Goal: Information Seeking & Learning: Learn about a topic

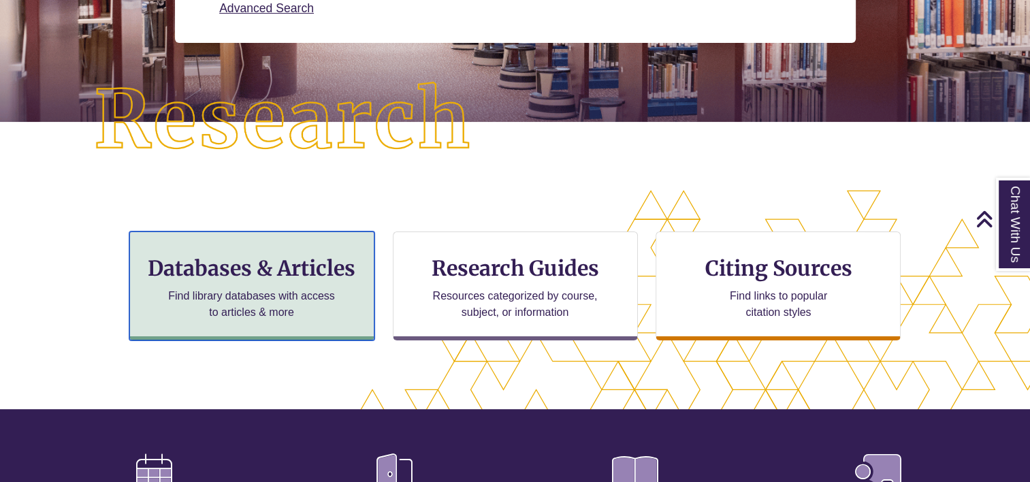
click at [271, 280] on h3 "Databases & Articles" at bounding box center [252, 268] width 222 height 26
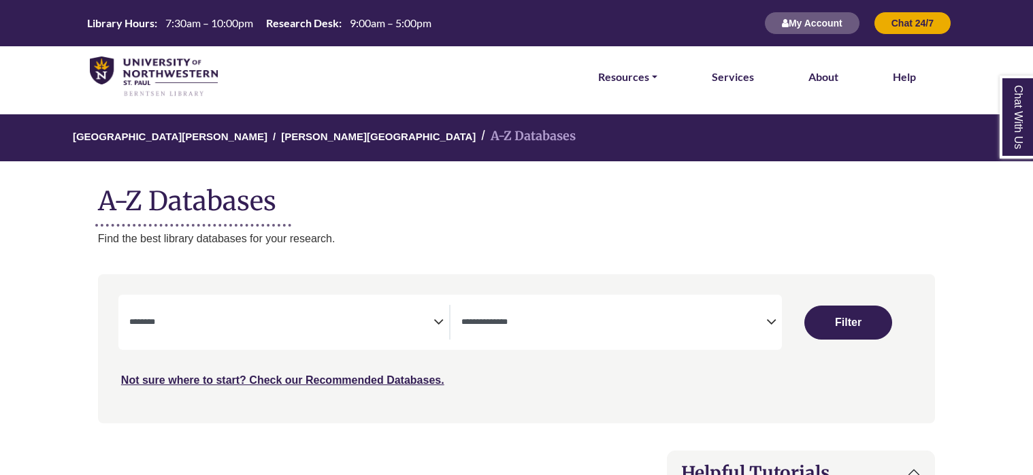
select select "Database Subject Filter"
select select "Database Types Filter"
select select "Database Subject Filter"
select select "Database Types Filter"
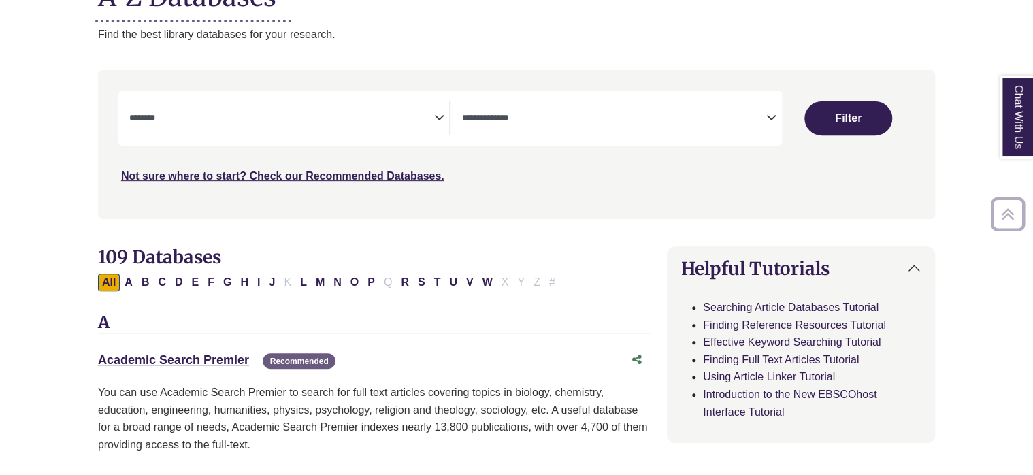
scroll to position [272, 0]
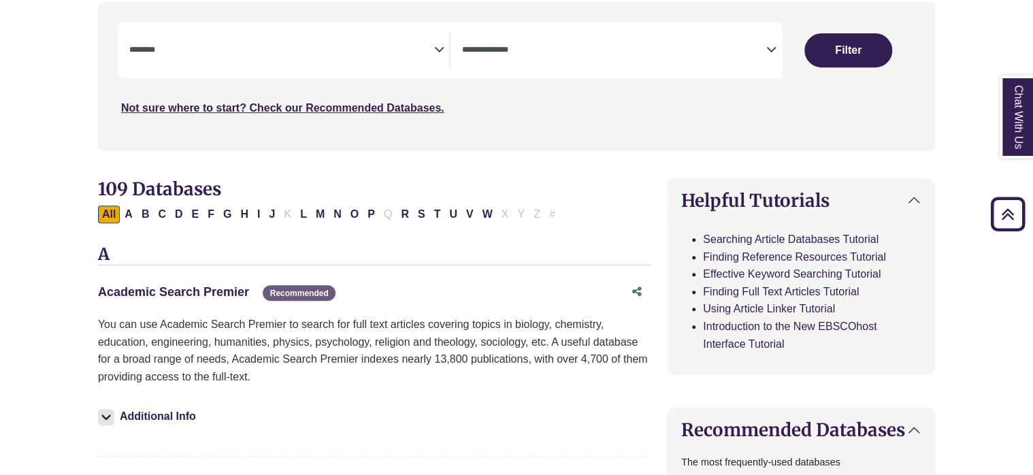
click at [210, 291] on link "Academic Search Premier This link opens in a new window" at bounding box center [173, 292] width 151 height 14
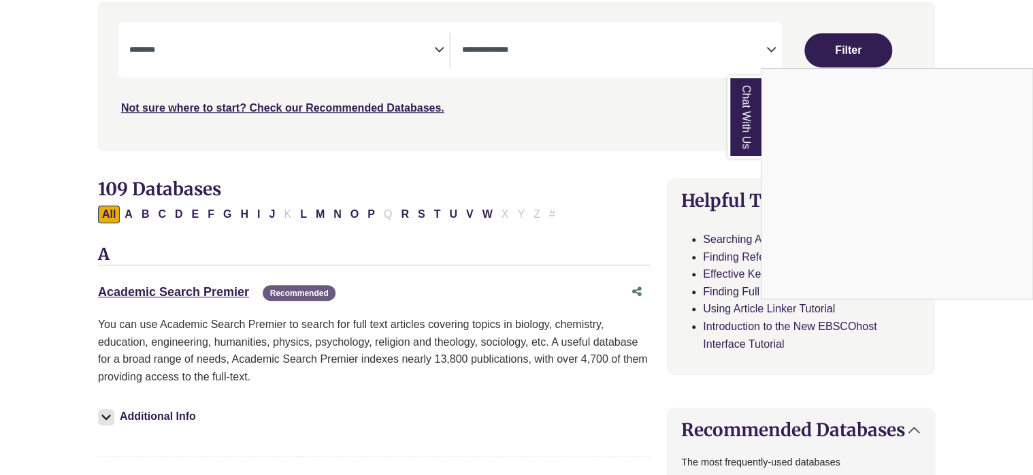
click at [677, 162] on div "**********" at bounding box center [517, 86] width 854 height 169
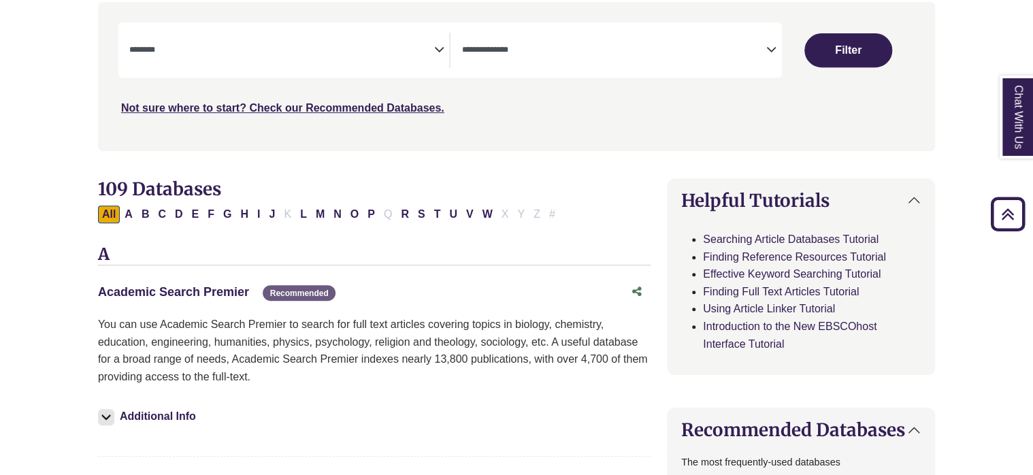
click at [230, 291] on link "Academic Search Premier This link opens in a new window" at bounding box center [173, 292] width 151 height 14
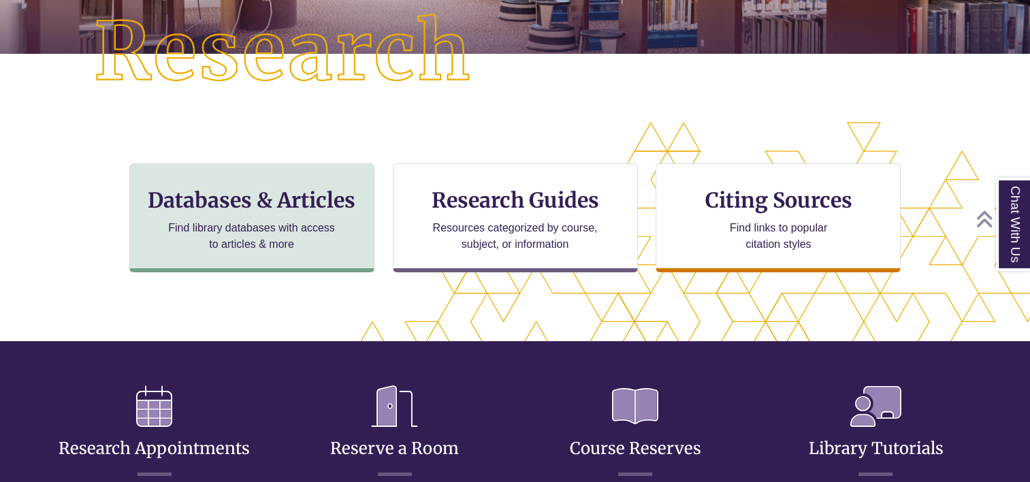
scroll to position [346, 914]
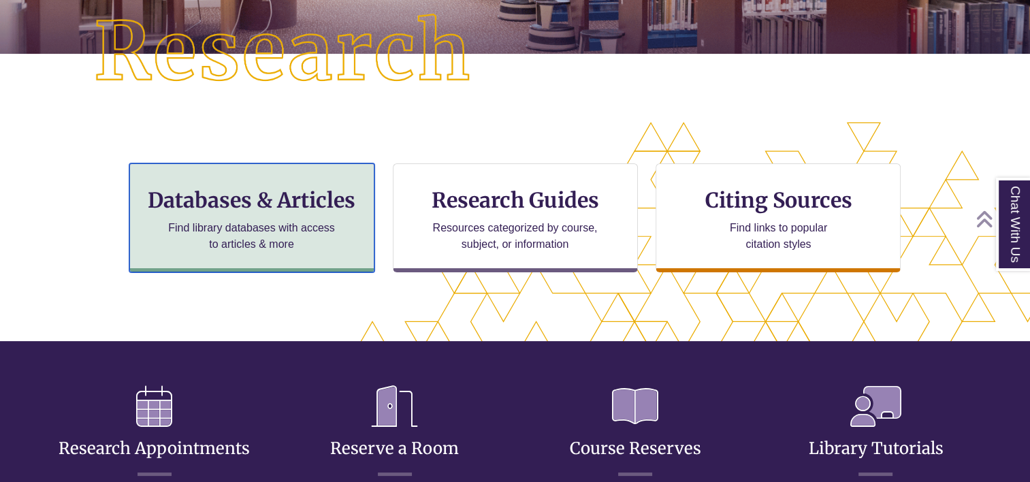
click at [305, 212] on div "Databases & Articles Find library databases with access to articles & more" at bounding box center [251, 217] width 245 height 109
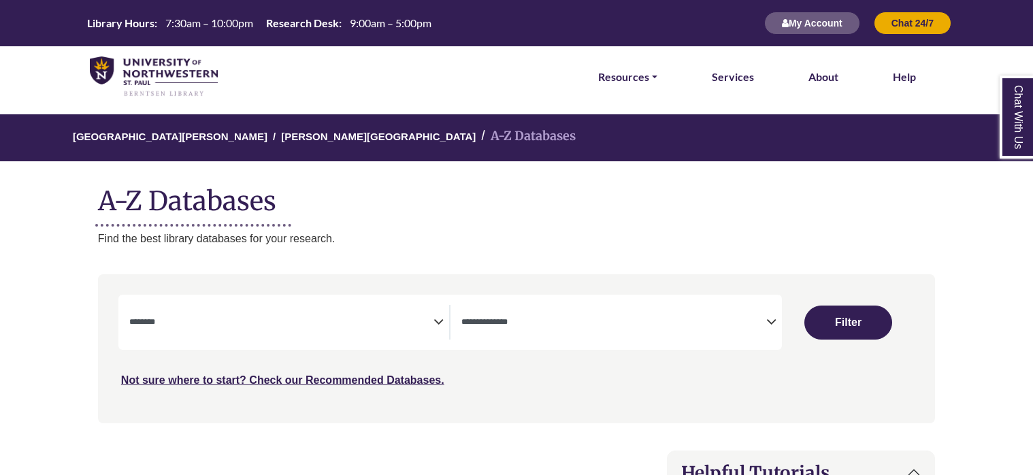
select select "Database Subject Filter"
select select "Database Types Filter"
select select "Database Subject Filter"
select select "Database Types Filter"
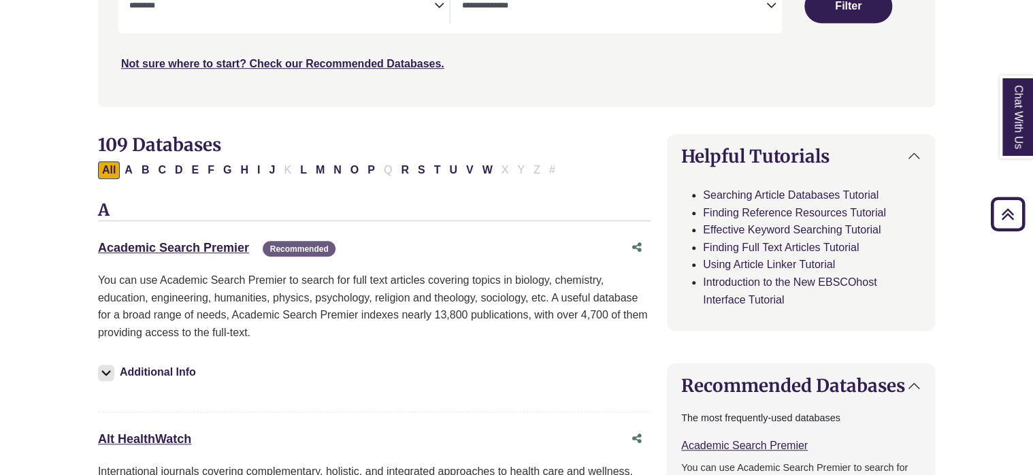
scroll to position [340, 0]
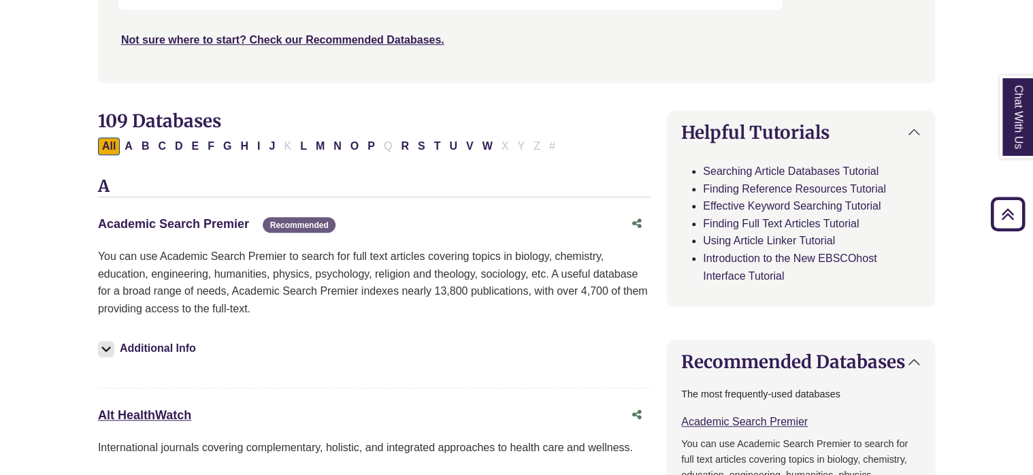
click at [215, 218] on link "Academic Search Premier This link opens in a new window" at bounding box center [173, 224] width 151 height 14
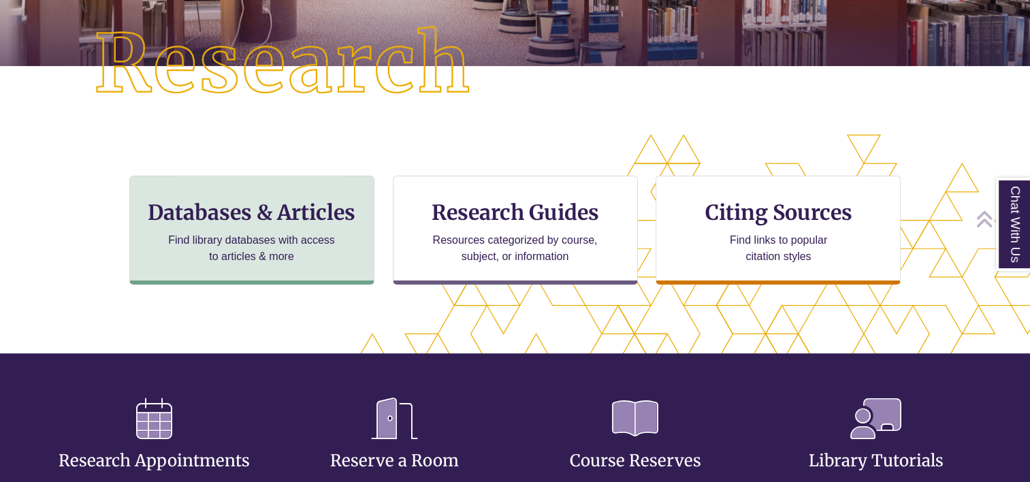
scroll to position [330, 914]
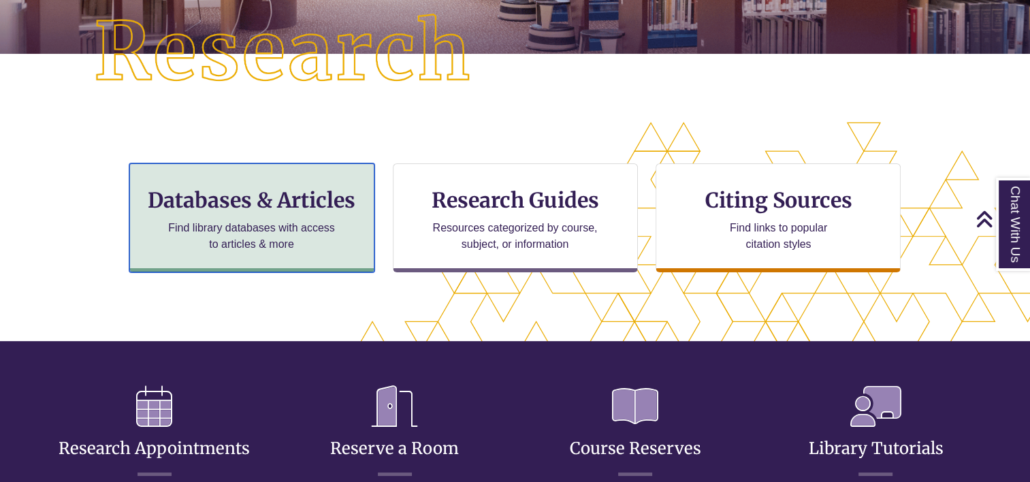
click at [283, 217] on div "Databases & Articles Find library databases with access to articles & more" at bounding box center [251, 217] width 245 height 109
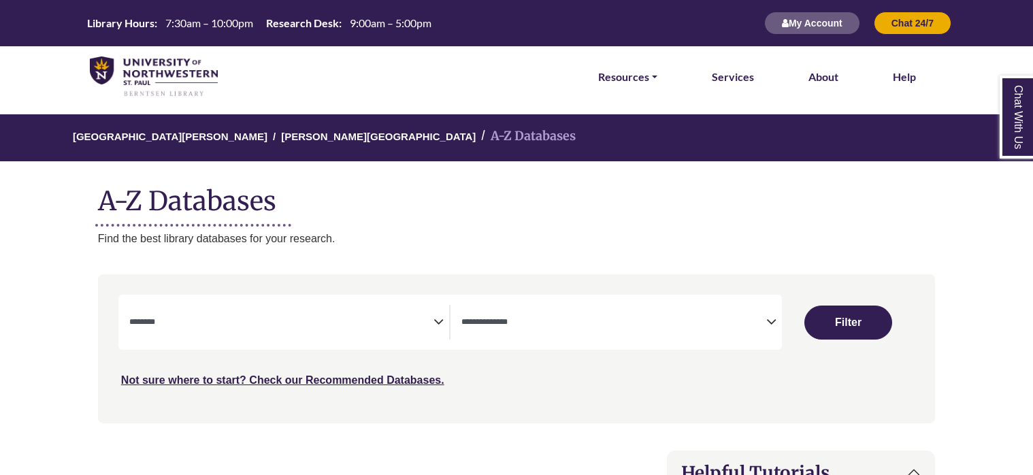
select select "Database Subject Filter"
select select "Database Types Filter"
select select "Database Subject Filter"
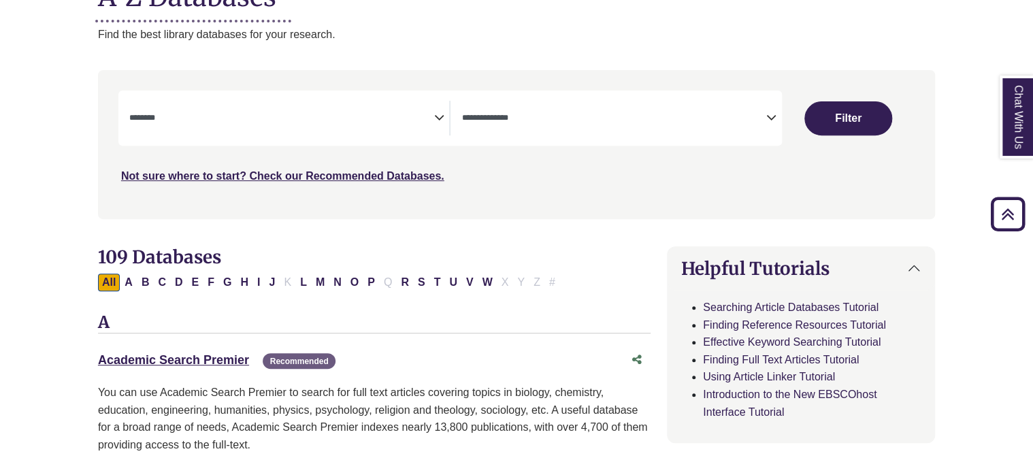
scroll to position [272, 0]
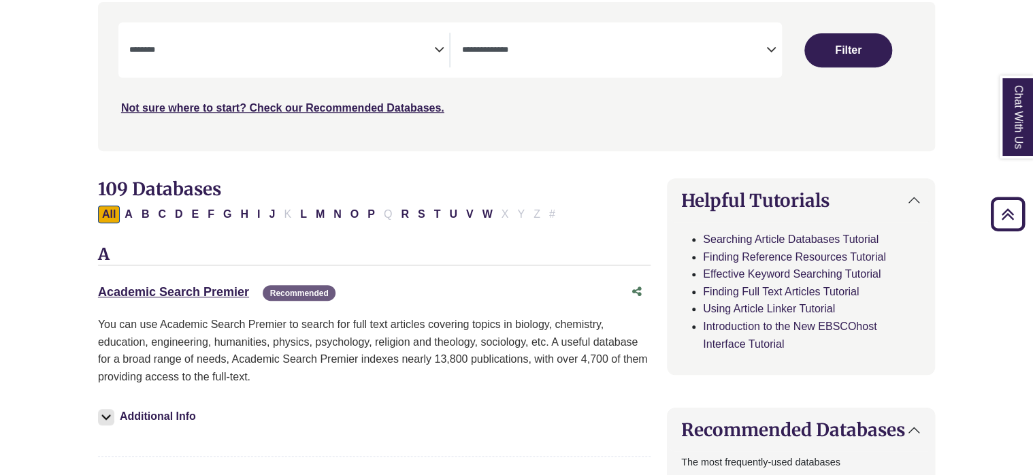
click at [771, 57] on icon "Search filters" at bounding box center [772, 47] width 10 height 20
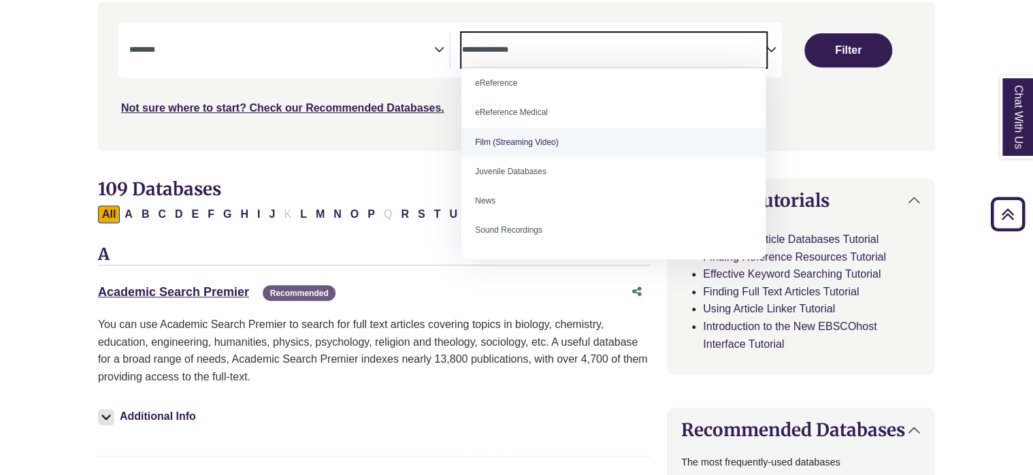
scroll to position [94, 0]
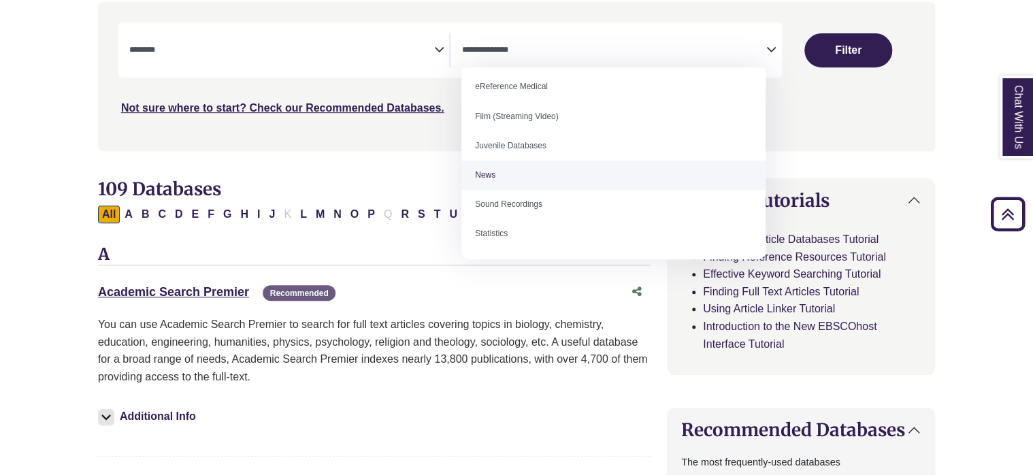
select select "*****"
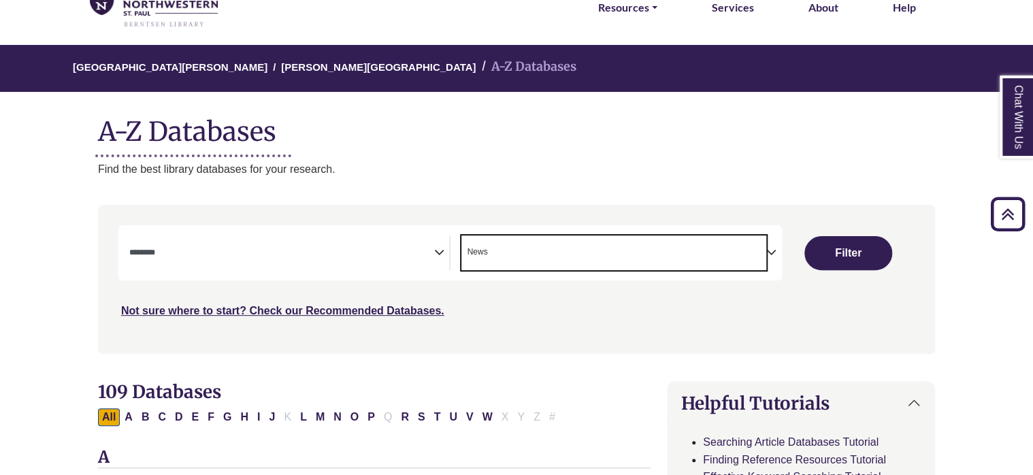
scroll to position [0, 0]
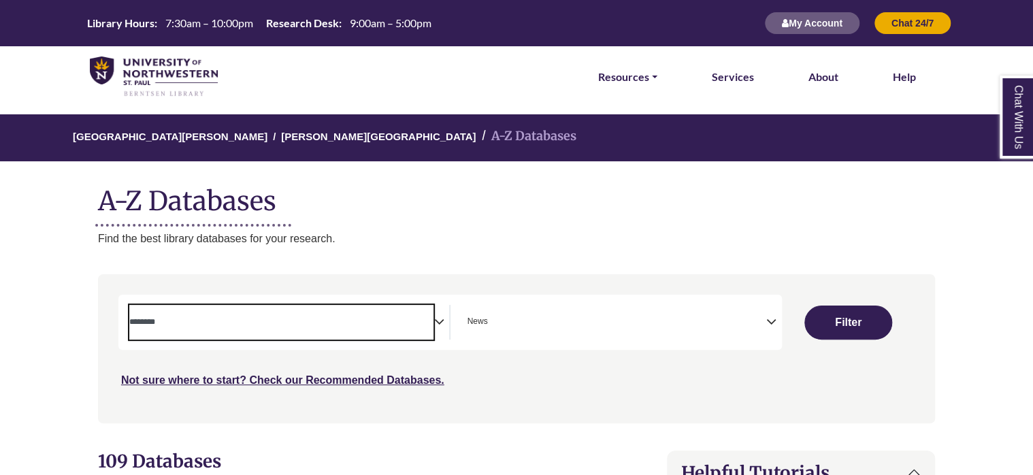
click at [257, 315] on span "Search filters" at bounding box center [281, 320] width 305 height 12
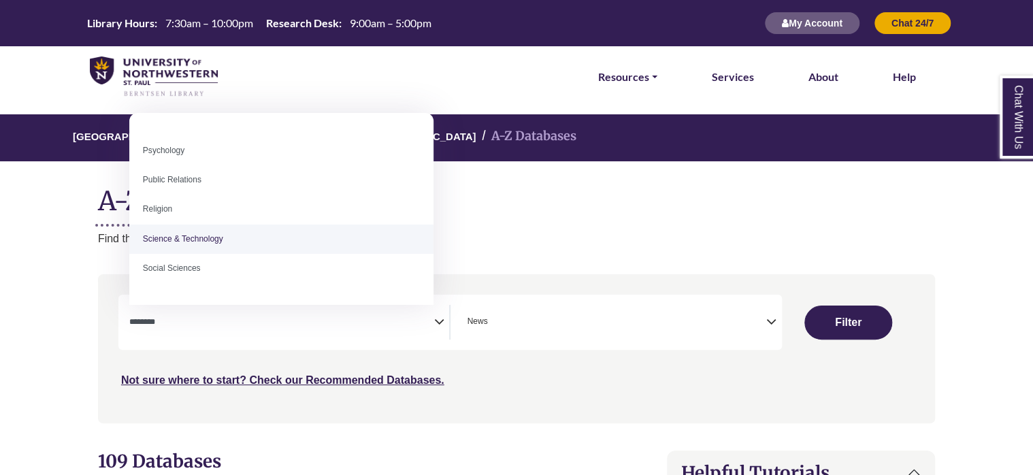
scroll to position [1144, 0]
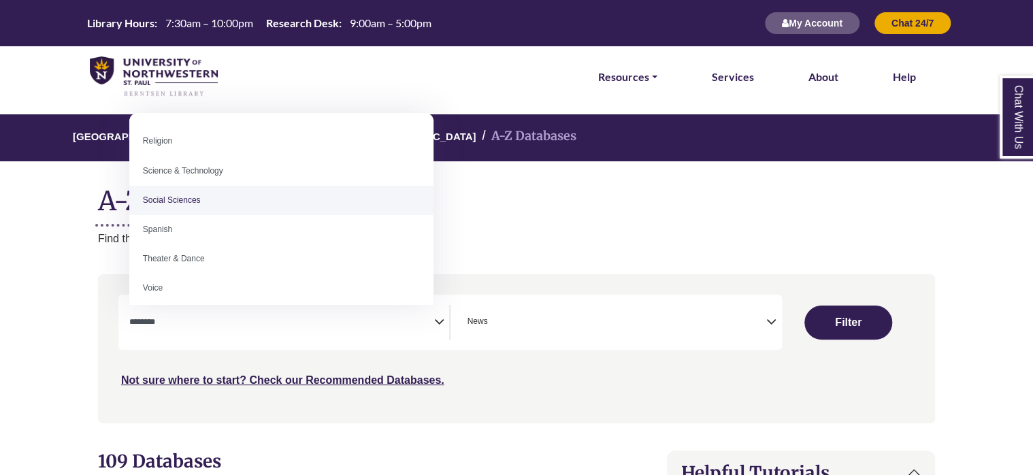
select select "******"
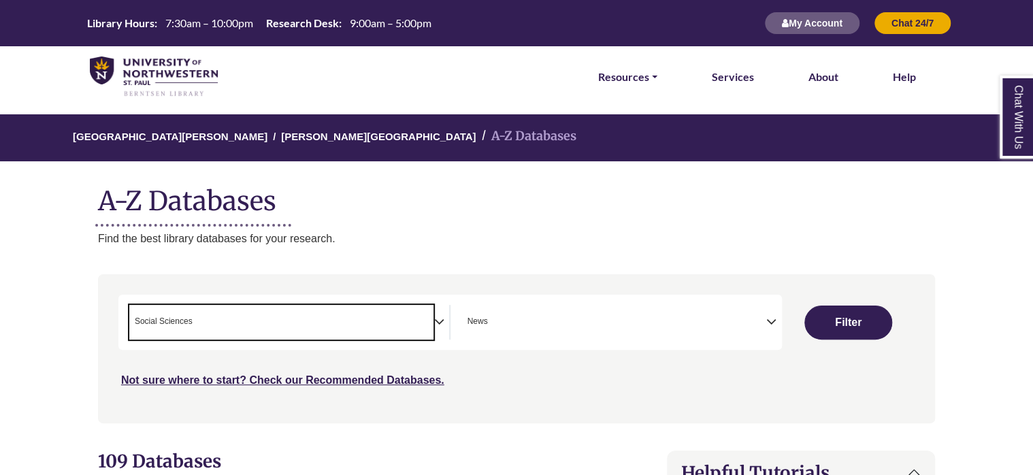
scroll to position [541, 0]
click at [869, 322] on button "Filter" at bounding box center [848, 323] width 87 height 34
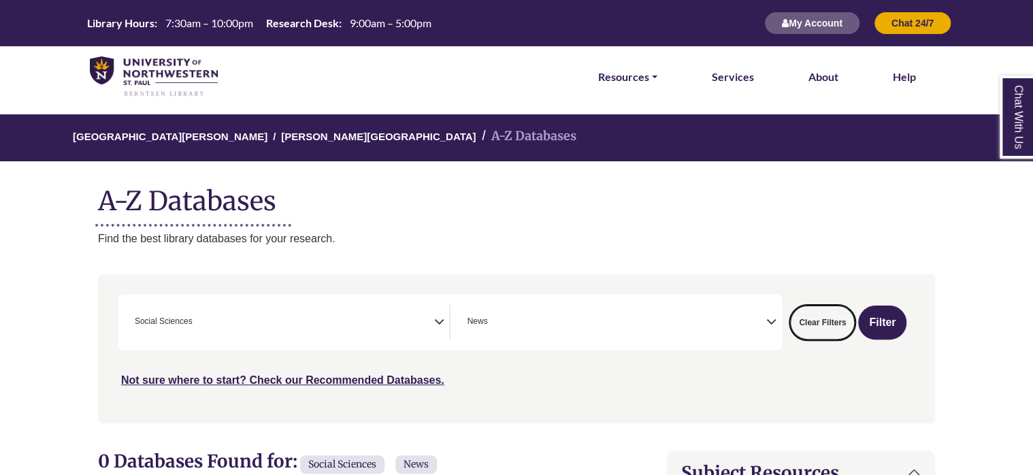
click at [804, 319] on button "Clear Filters" at bounding box center [822, 323] width 65 height 34
select select "Database Subject Filter"
select select "Database Types Filter"
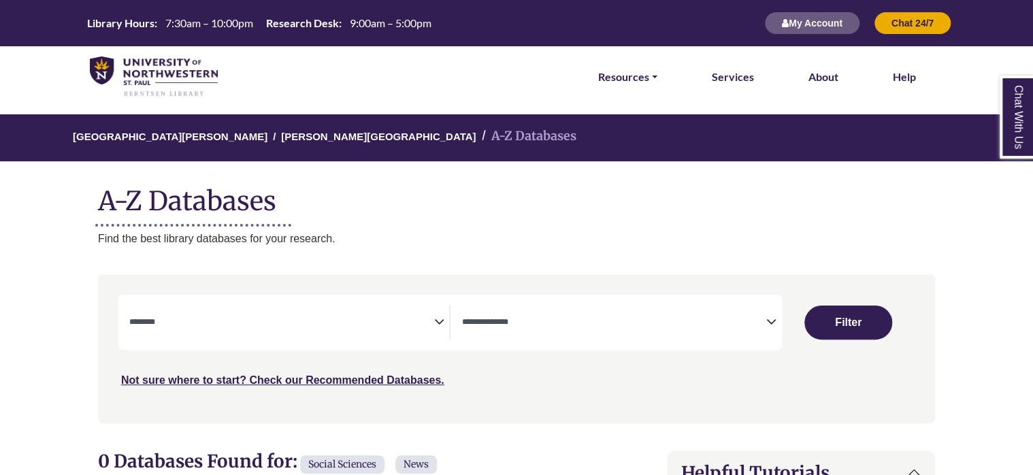
select select "Database Subject Filter"
select select "Database Types Filter"
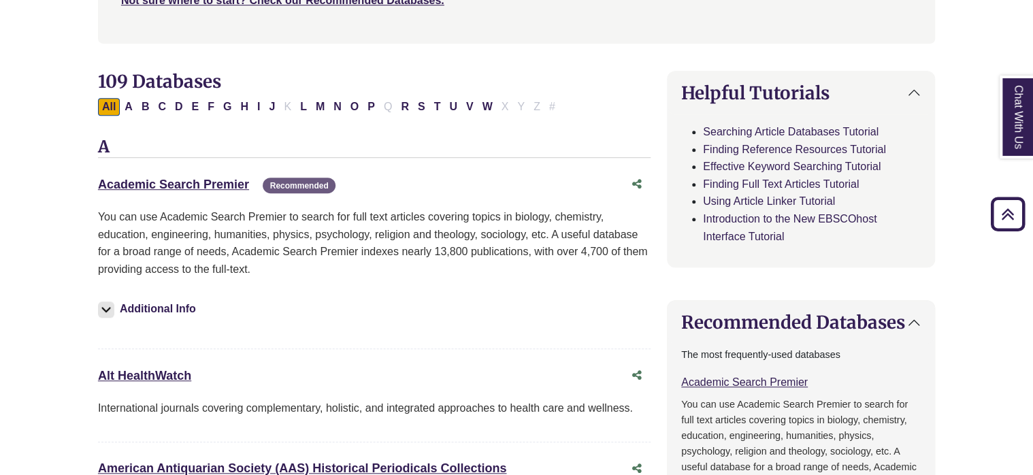
scroll to position [408, 0]
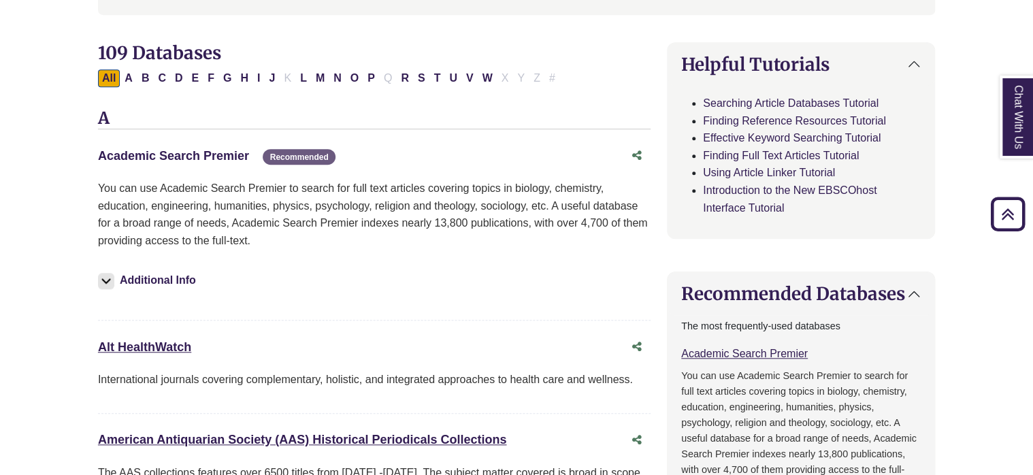
click at [228, 155] on link "Academic Search Premier This link opens in a new window" at bounding box center [173, 156] width 151 height 14
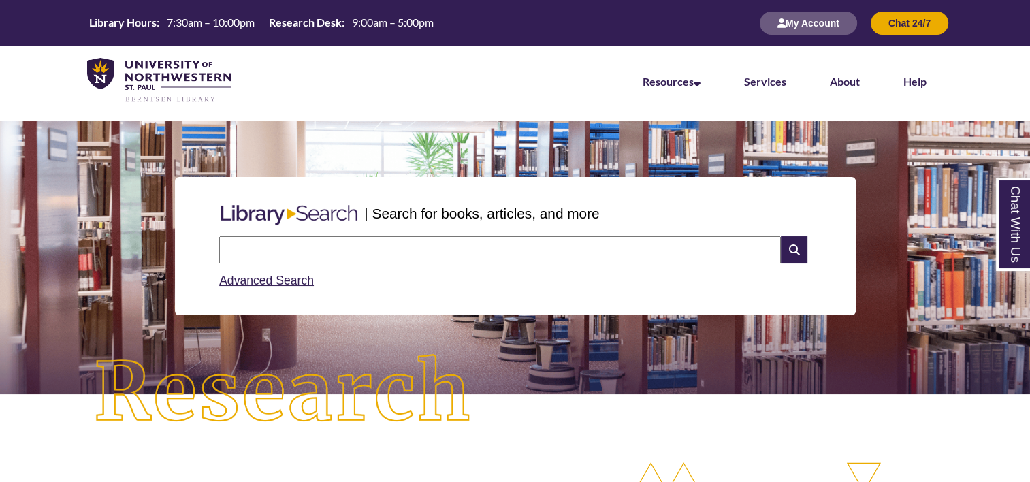
click at [899, 82] on li "Help" at bounding box center [915, 80] width 67 height 68
click at [911, 77] on link "Help" at bounding box center [914, 82] width 23 height 15
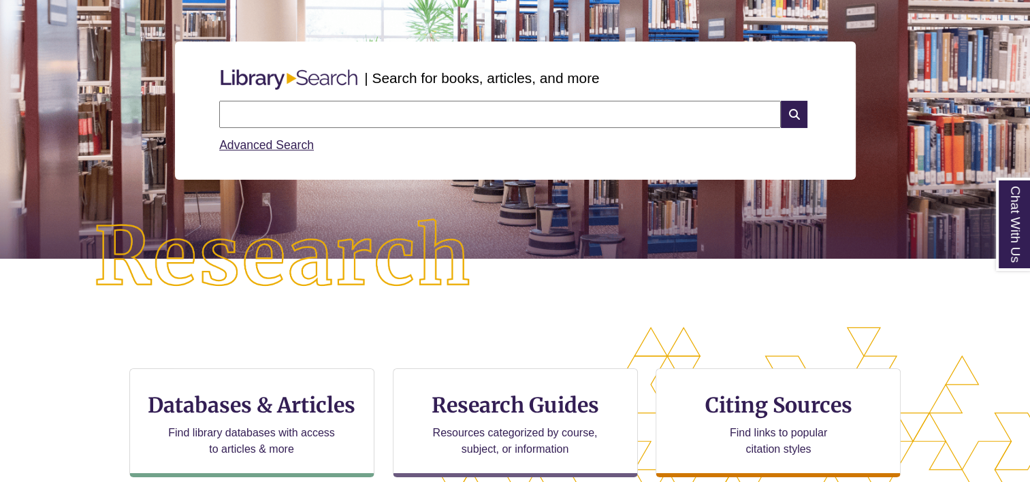
scroll to position [136, 0]
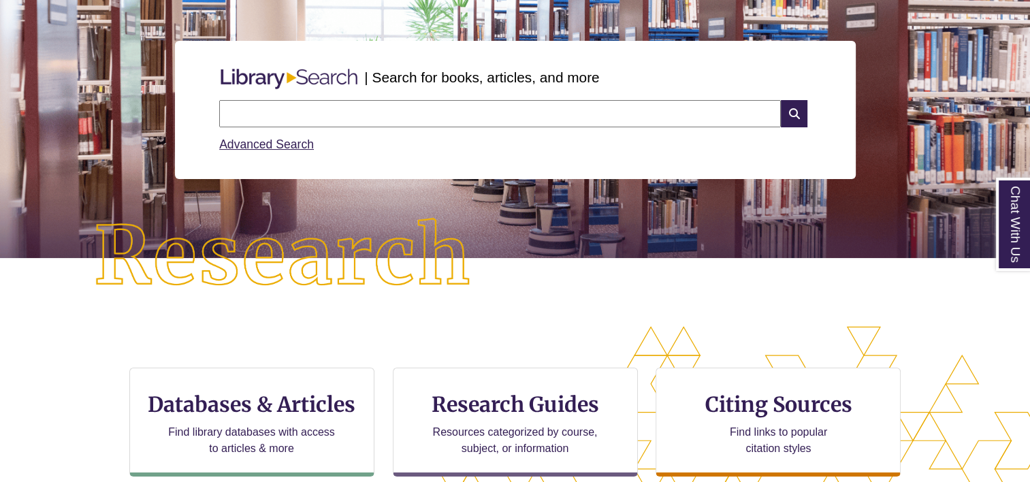
click at [280, 152] on div "Advanced Search" at bounding box center [515, 140] width 592 height 27
click at [280, 141] on link "Advanced Search" at bounding box center [266, 145] width 95 height 14
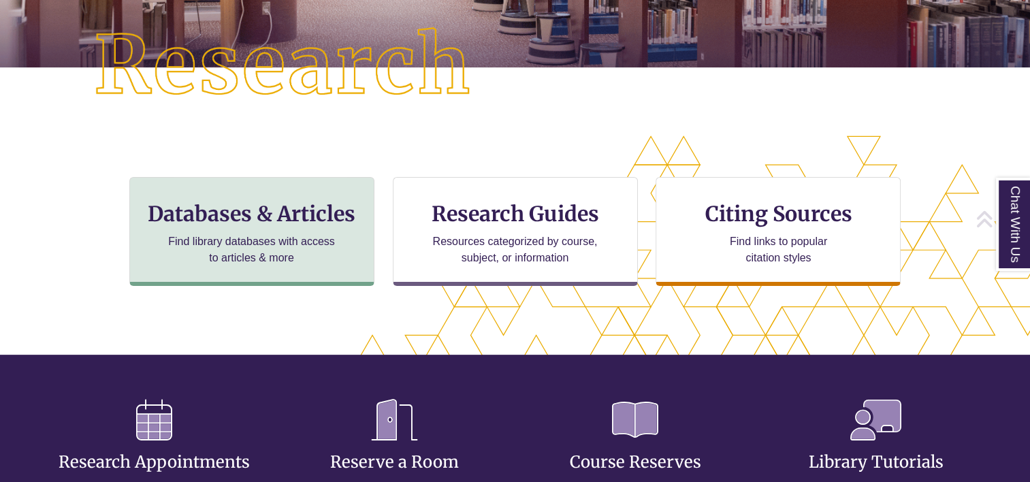
scroll to position [340, 0]
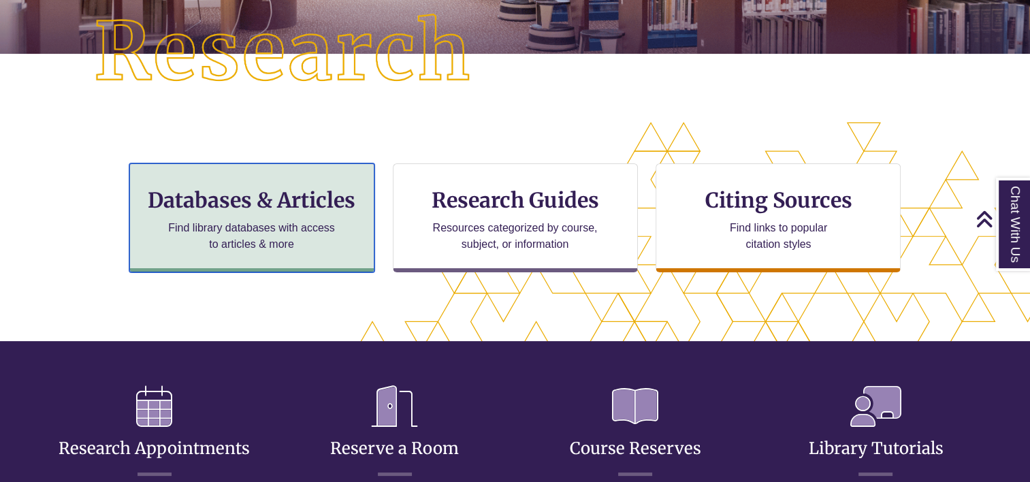
click at [264, 220] on p "Find library databases with access to articles & more" at bounding box center [252, 236] width 178 height 33
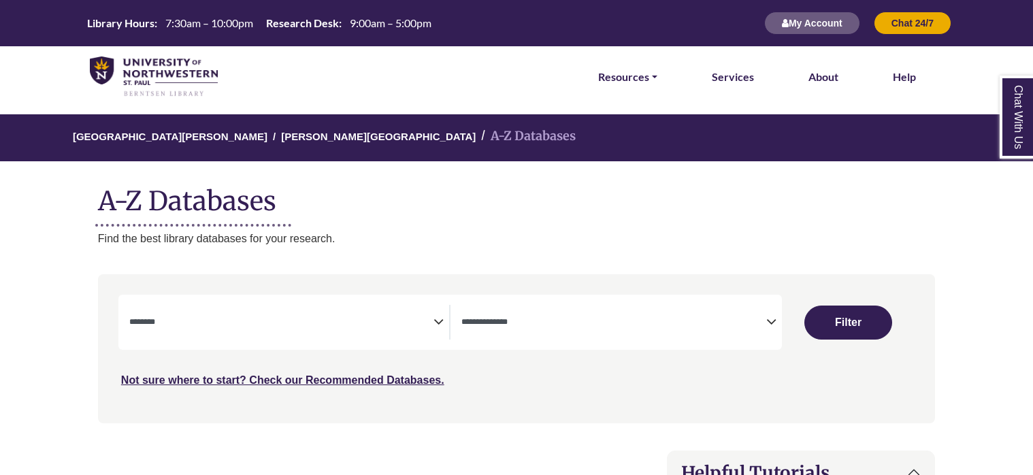
select select "Database Subject Filter"
select select "Database Types Filter"
select select "Database Subject Filter"
select select "Database Types Filter"
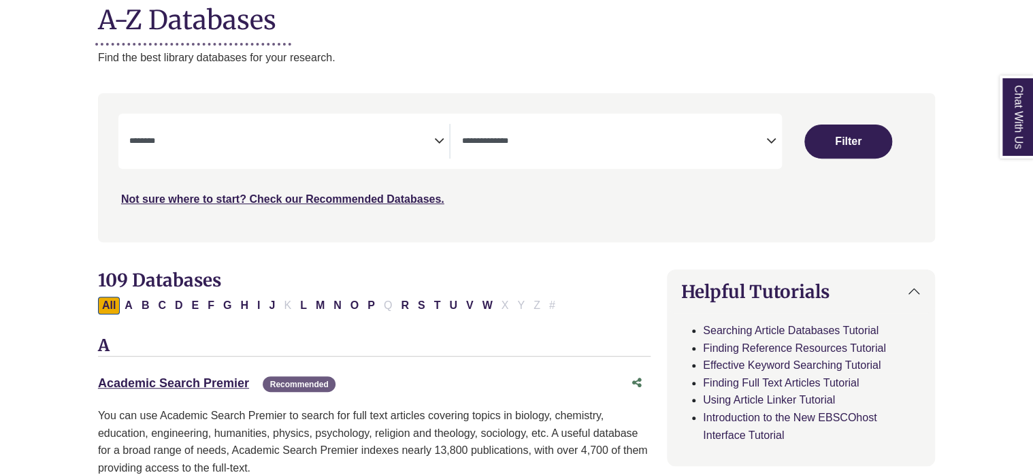
scroll to position [204, 0]
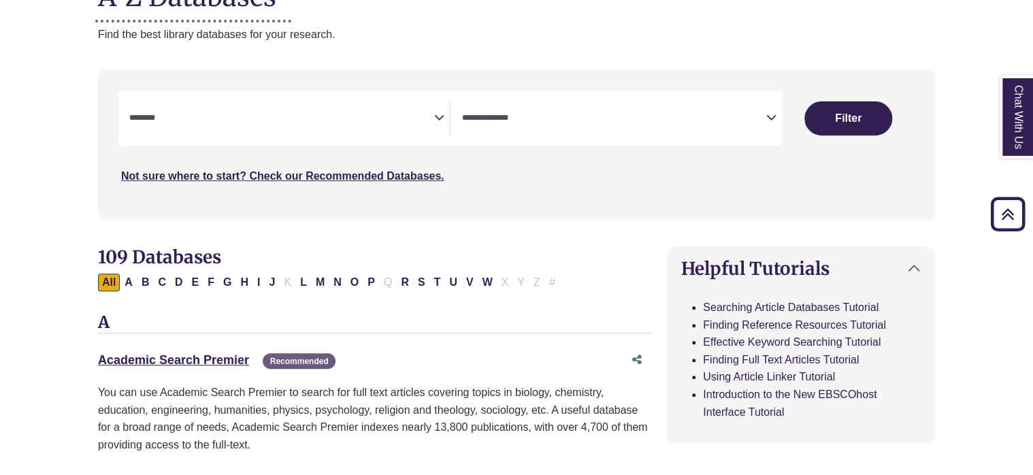
click at [116, 349] on div "Academic Search Premier This link opens in a new window Recommended" at bounding box center [374, 360] width 553 height 26
click at [116, 365] on link "Academic Search Premier This link opens in a new window" at bounding box center [173, 360] width 151 height 14
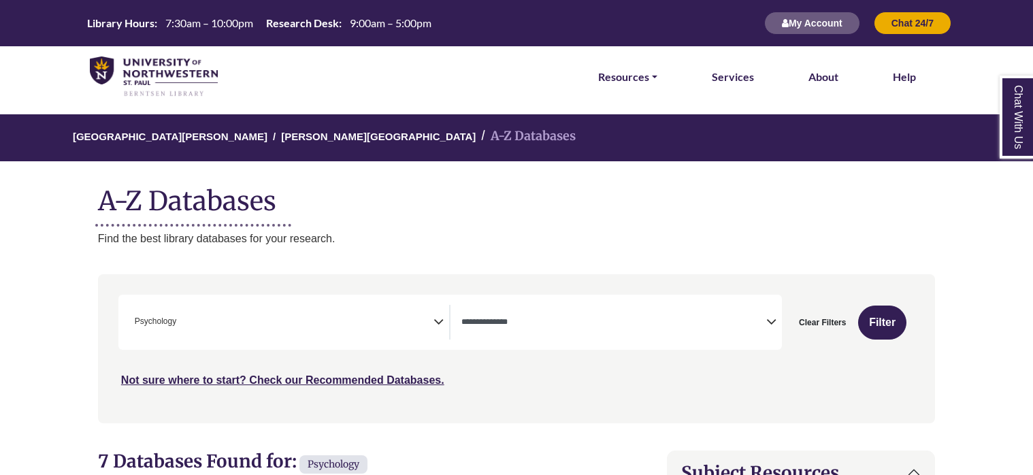
select select "Database Types Filter"
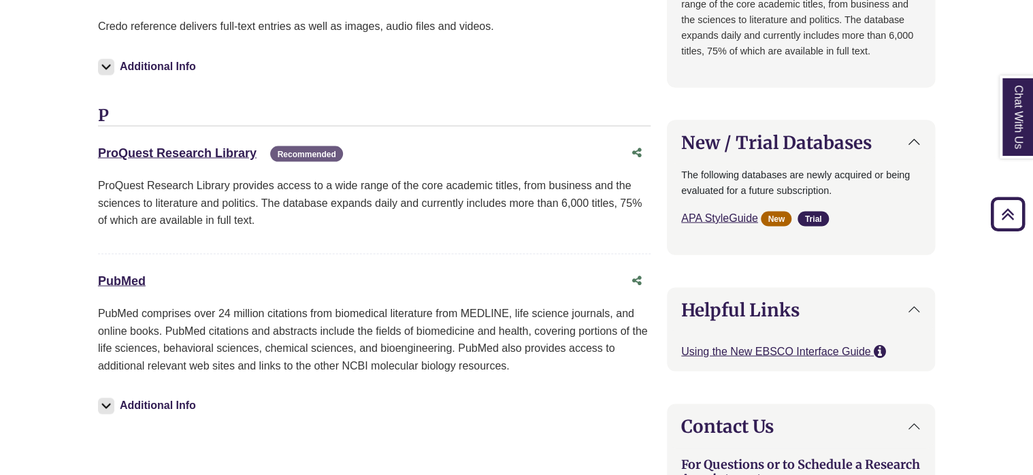
scroll to position [1225, 0]
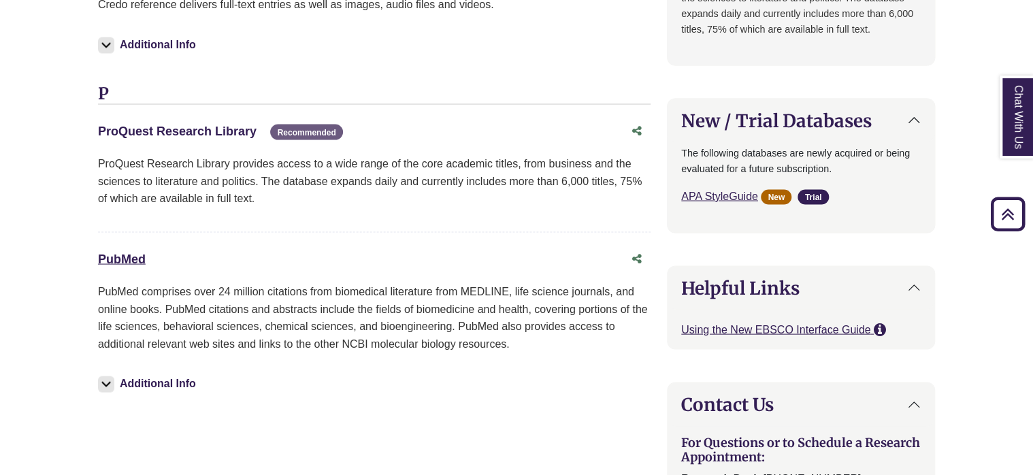
click at [212, 129] on link "ProQuest Research Library This link opens in a new window" at bounding box center [177, 131] width 159 height 14
